Goal: Transaction & Acquisition: Purchase product/service

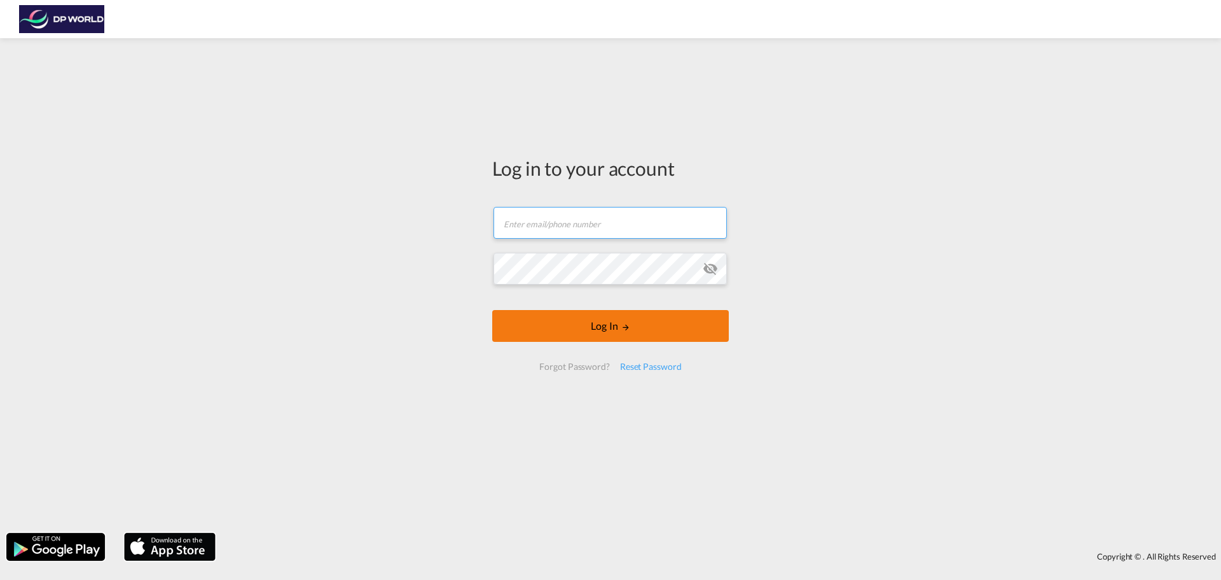
type input "[PERSON_NAME][EMAIL_ADDRESS][DOMAIN_NAME]"
click at [618, 337] on button "Log In" at bounding box center [610, 326] width 237 height 32
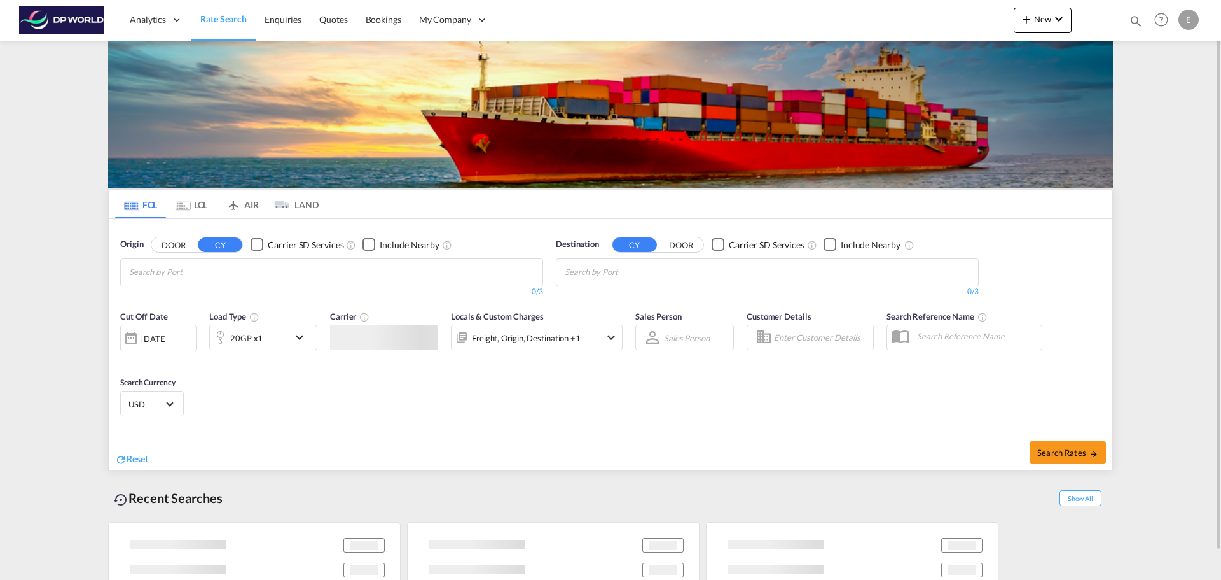
click at [267, 270] on md-chips at bounding box center [332, 272] width 422 height 27
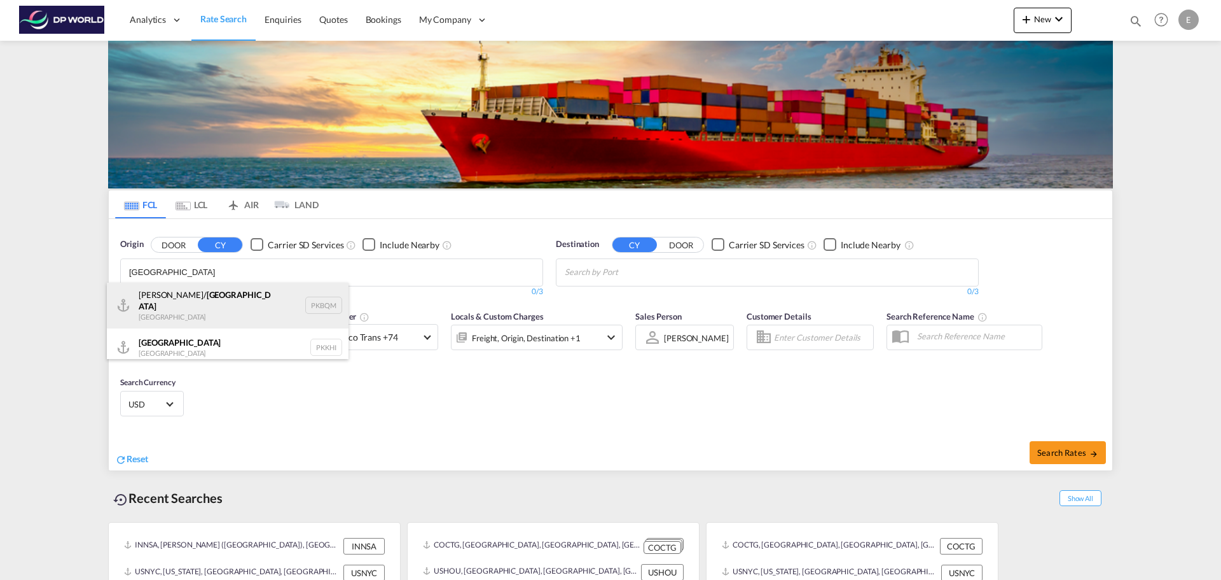
type input "[GEOGRAPHIC_DATA]"
click at [244, 298] on div "[PERSON_NAME]/ [GEOGRAPHIC_DATA] [GEOGRAPHIC_DATA] PKBQM" at bounding box center [228, 305] width 242 height 46
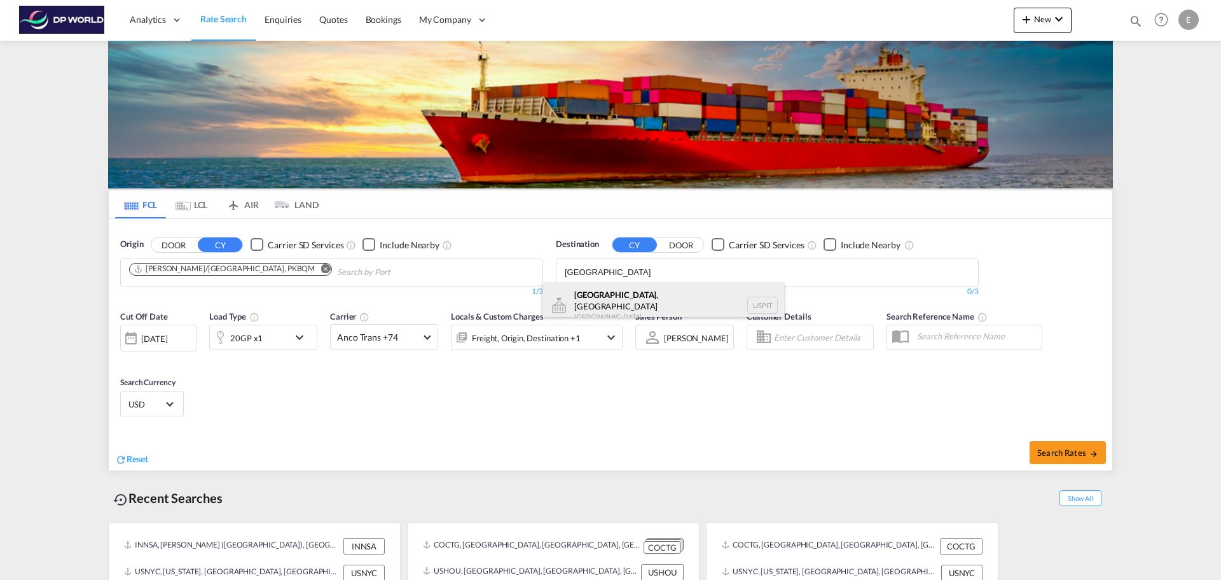
type input "[GEOGRAPHIC_DATA]"
click at [618, 294] on div "[GEOGRAPHIC_DATA] , [GEOGRAPHIC_DATA] [GEOGRAPHIC_DATA] USPIT" at bounding box center [664, 305] width 242 height 46
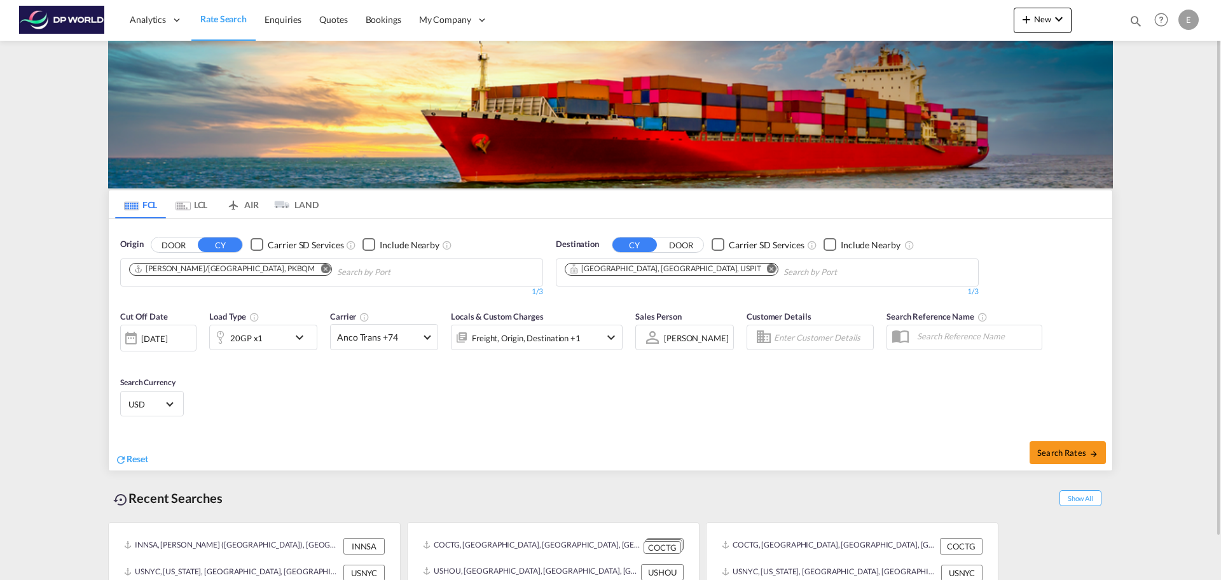
click at [300, 335] on md-icon "icon-chevron-down" at bounding box center [303, 337] width 22 height 15
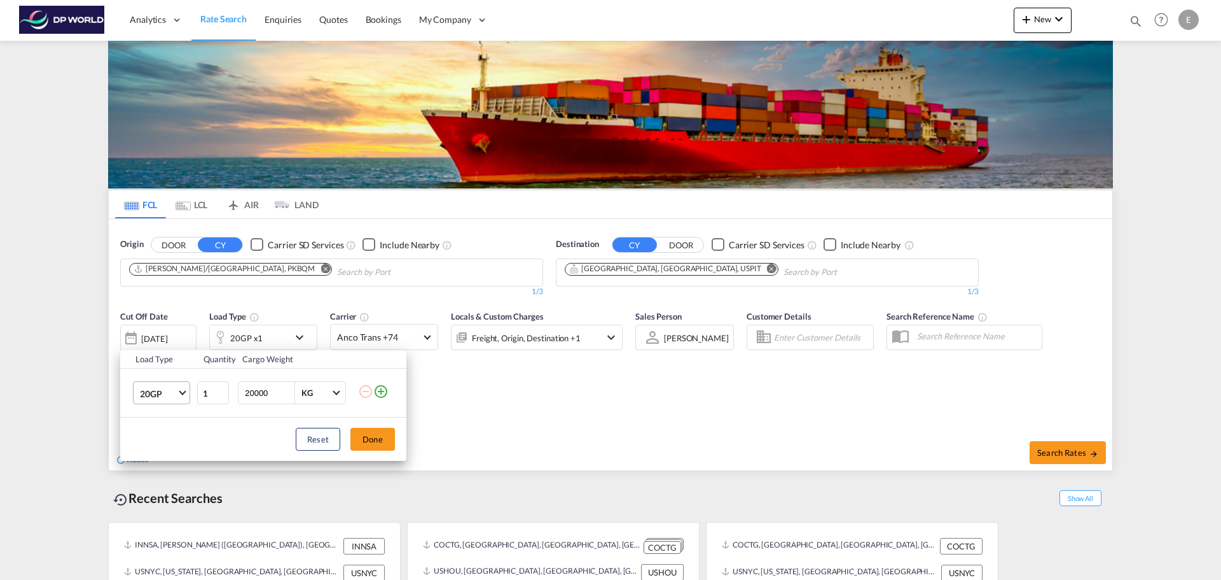
click at [184, 391] on span "Choose: \a20GP" at bounding box center [182, 391] width 7 height 7
click at [169, 450] on md-option "40HC" at bounding box center [173, 454] width 87 height 31
click at [642, 409] on div "Load Type Quantity Cargo Weight 40HC 1 20000 KG KG Load type addition is restri…" at bounding box center [610, 290] width 1221 height 580
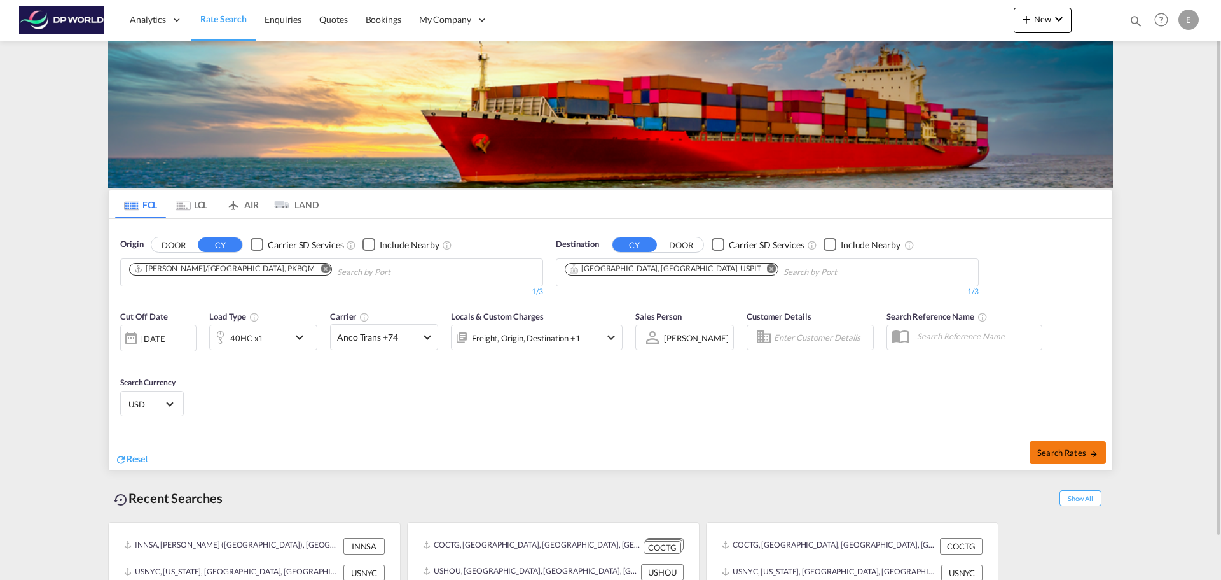
click at [1054, 448] on span "Search Rates" at bounding box center [1068, 452] width 61 height 10
type input "PKBQM to USPIT / [DATE]"
